Goal: Check status: Check status

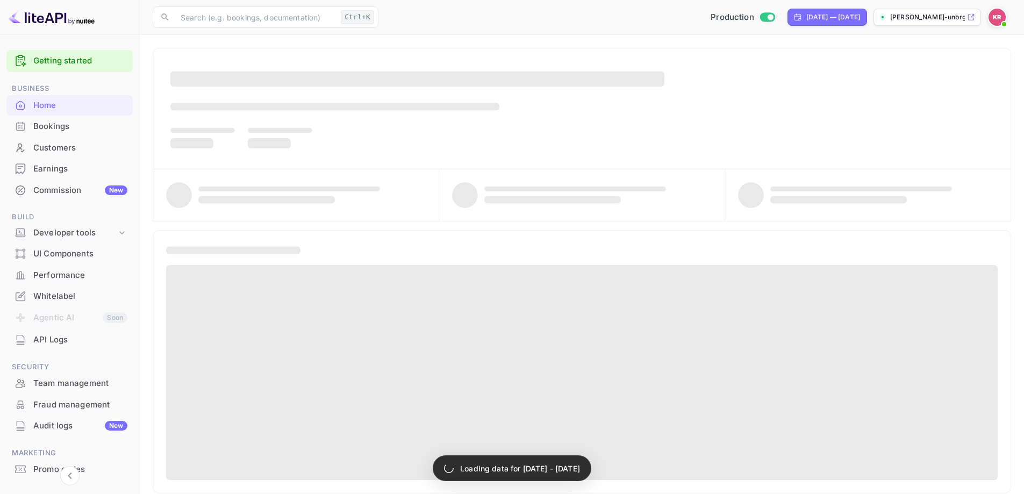
click at [61, 134] on div "Bookings" at bounding box center [69, 126] width 126 height 21
click at [63, 125] on div "Bookings" at bounding box center [80, 126] width 94 height 12
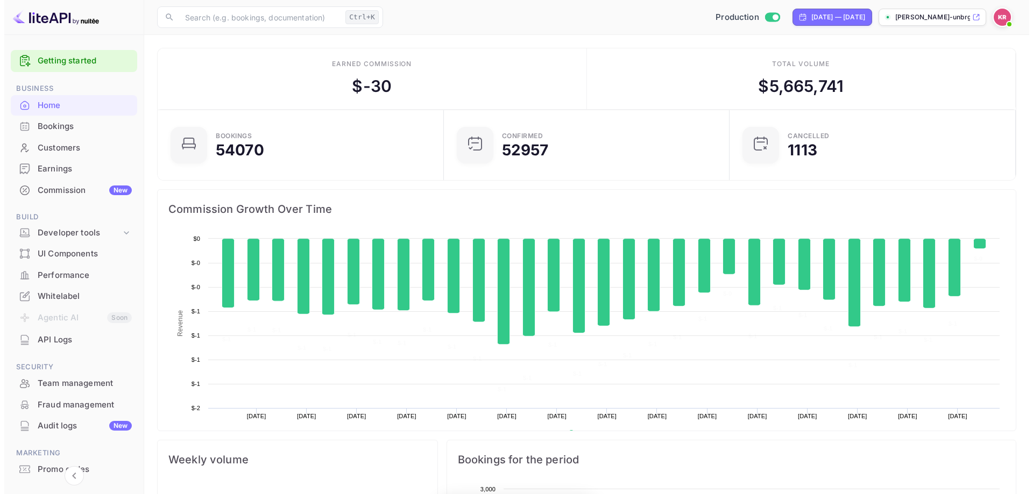
scroll to position [167, 271]
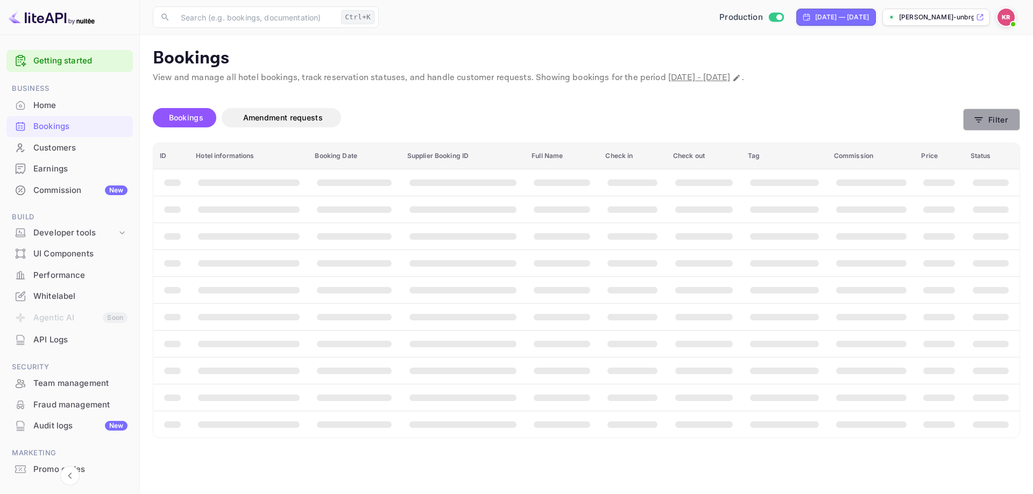
click at [989, 118] on button "Filter" at bounding box center [991, 120] width 57 height 22
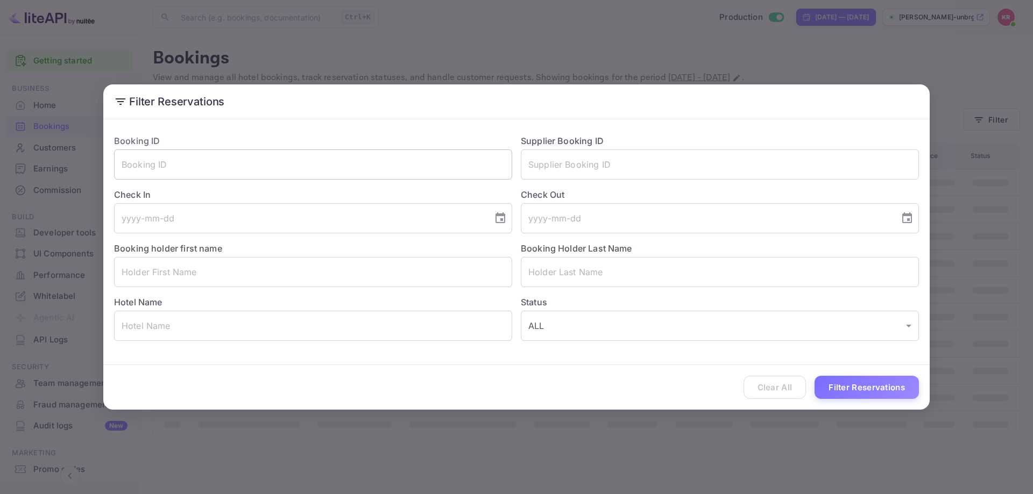
click at [251, 164] on input "text" at bounding box center [313, 165] width 398 height 30
paste input "JI8mJhxgs"
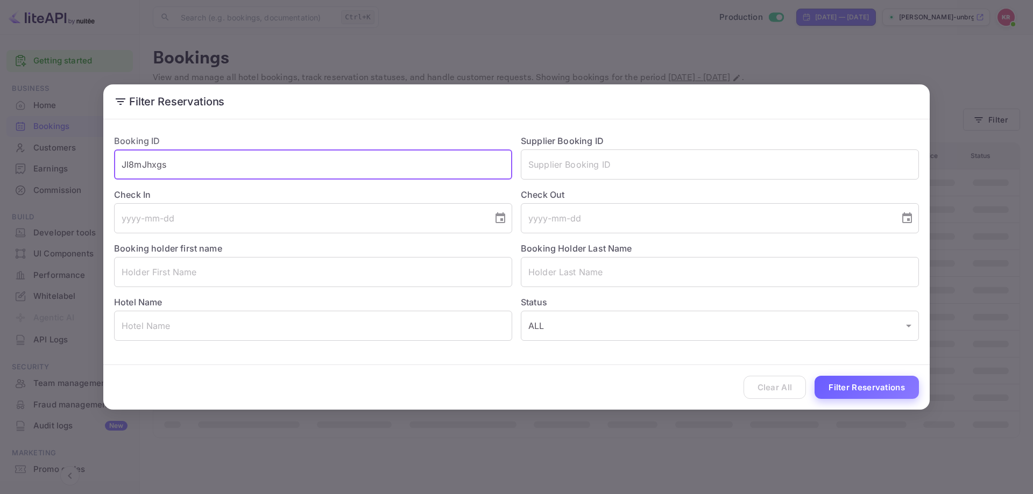
type input "JI8mJhxgs"
click at [844, 382] on button "Filter Reservations" at bounding box center [866, 387] width 104 height 23
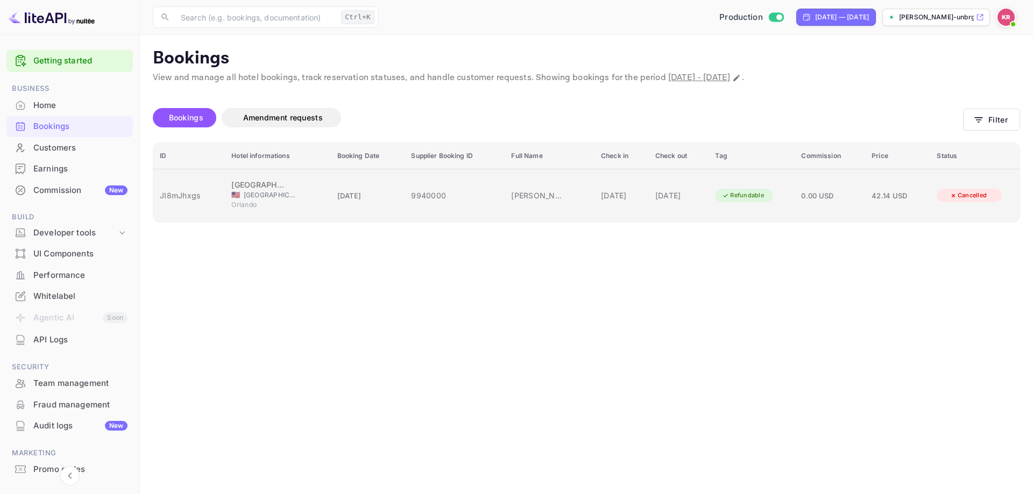
click at [551, 186] on td "[PERSON_NAME]" at bounding box center [549, 195] width 90 height 53
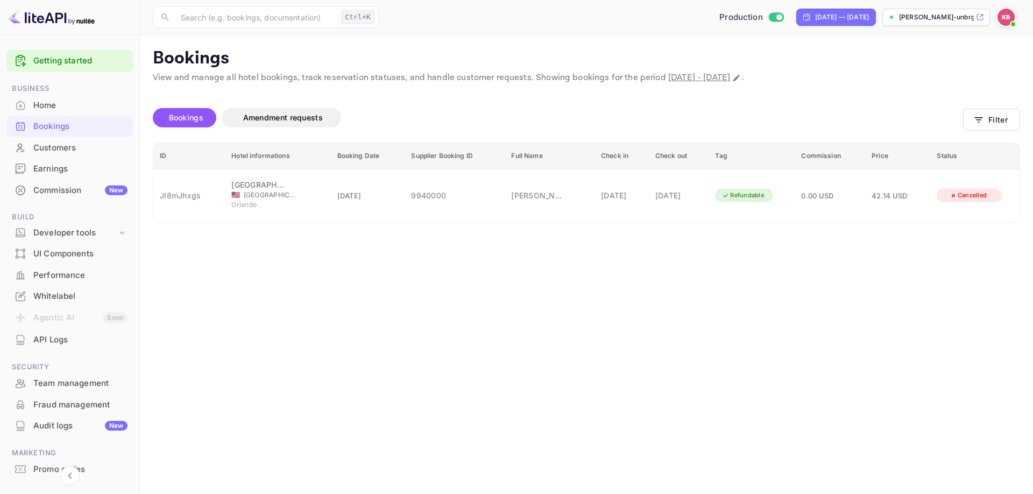
scroll to position [323, 0]
click at [846, 210] on div at bounding box center [516, 247] width 1033 height 494
click at [999, 14] on img at bounding box center [1005, 17] width 17 height 17
click at [510, 494] on div at bounding box center [516, 494] width 1033 height 0
click at [739, 77] on icon "Change date range" at bounding box center [736, 78] width 6 height 6
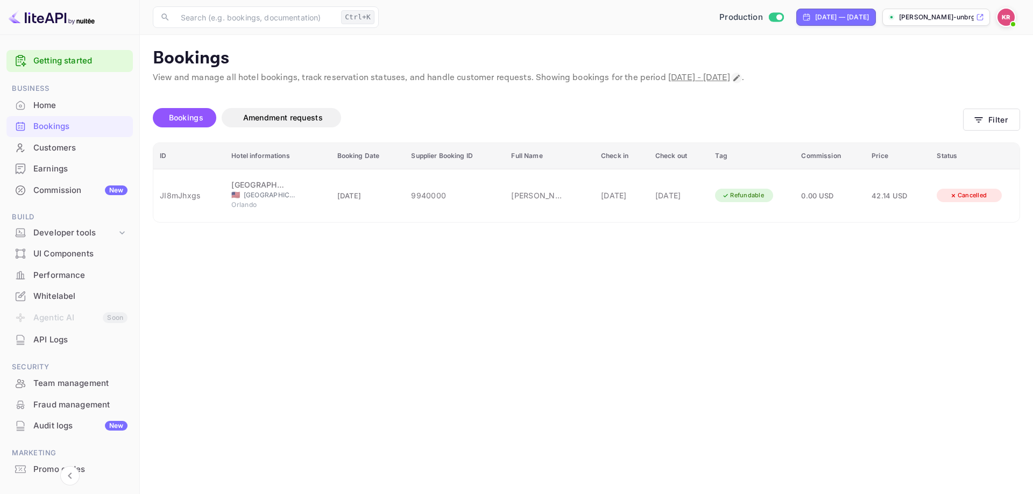
select select "8"
select select "2025"
click at [730, 79] on span "[DATE] - [DATE]" at bounding box center [699, 77] width 62 height 11
click at [741, 76] on icon "Change date range" at bounding box center [736, 78] width 9 height 9
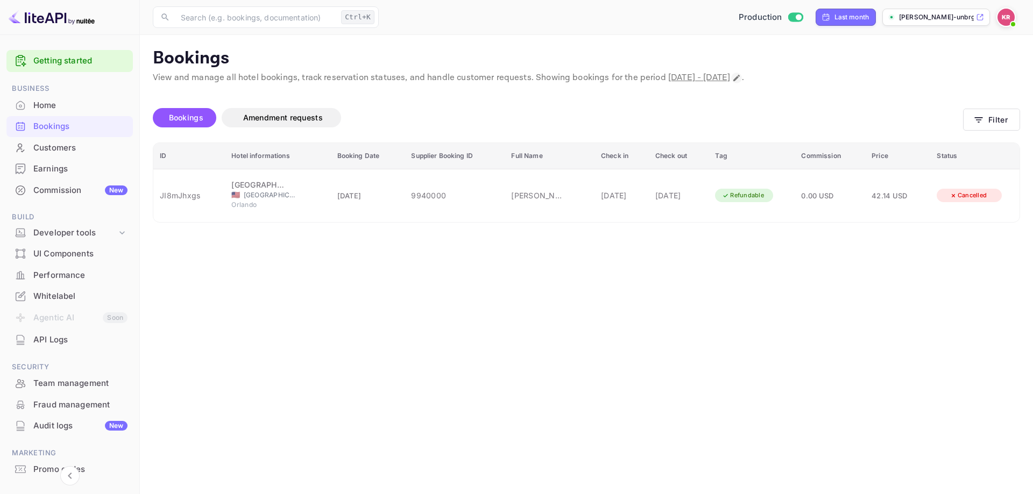
select select "8"
select select "2025"
